Goal: Navigation & Orientation: Find specific page/section

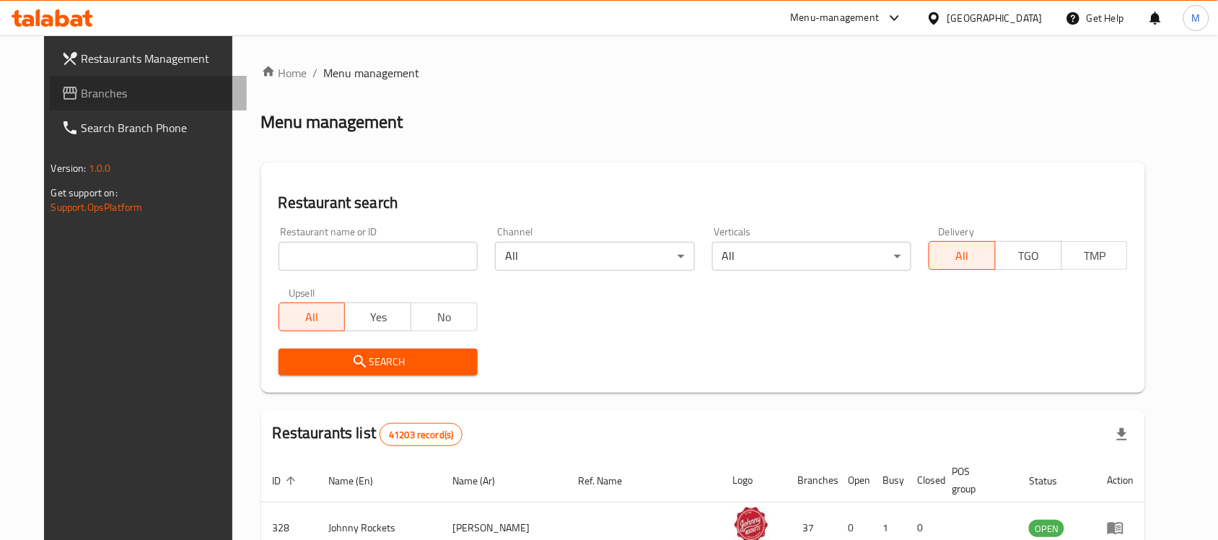
click at [92, 82] on link "Branches" at bounding box center [149, 93] width 198 height 35
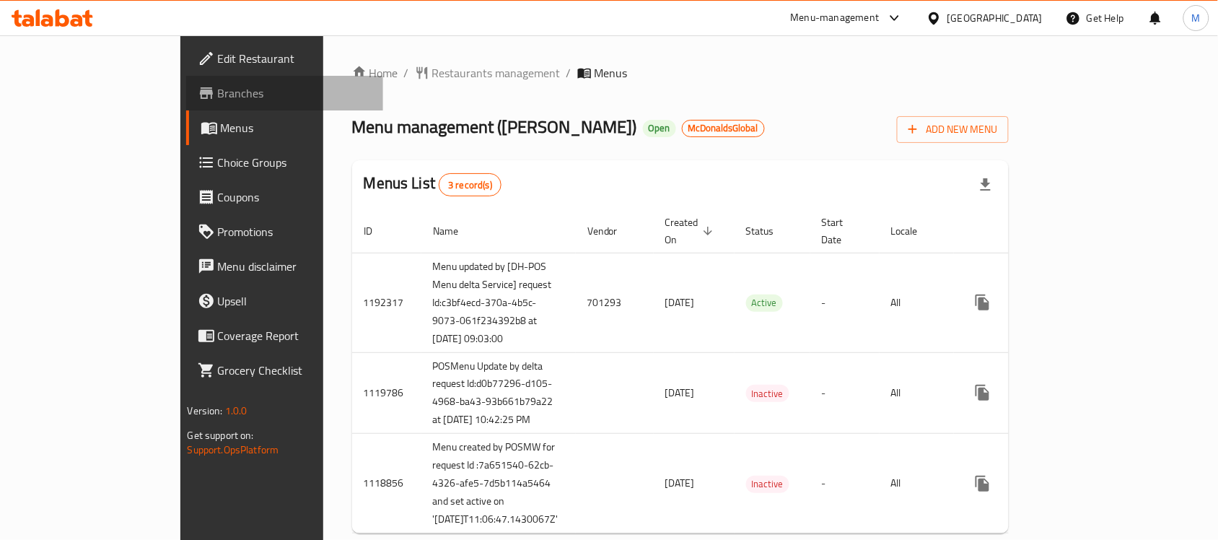
click at [218, 94] on span "Branches" at bounding box center [295, 92] width 154 height 17
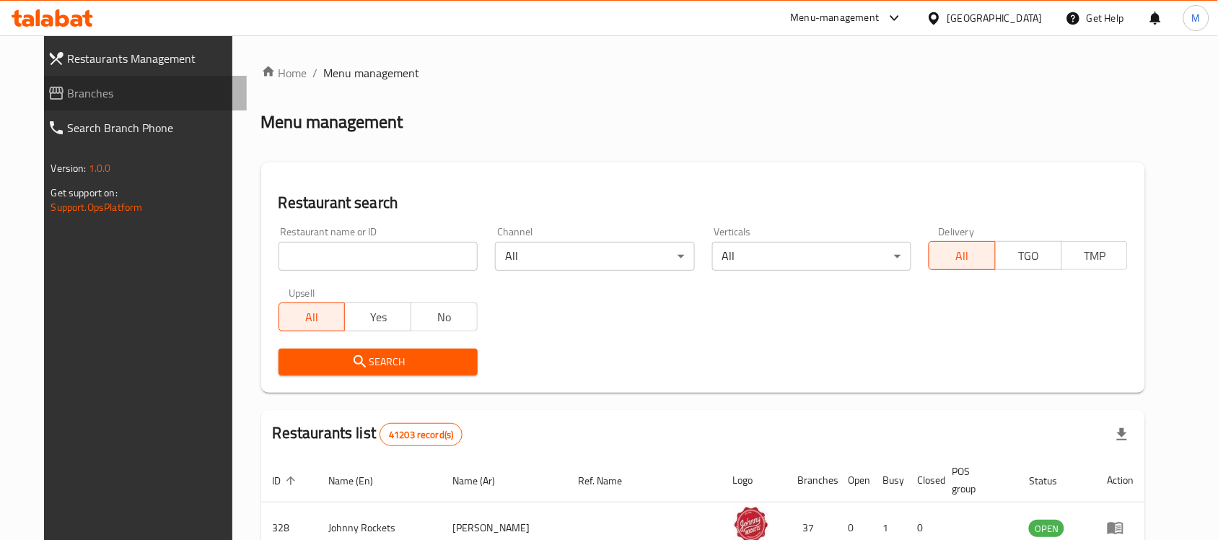
click at [68, 95] on span "Branches" at bounding box center [152, 92] width 168 height 17
